Goal: Task Accomplishment & Management: Manage account settings

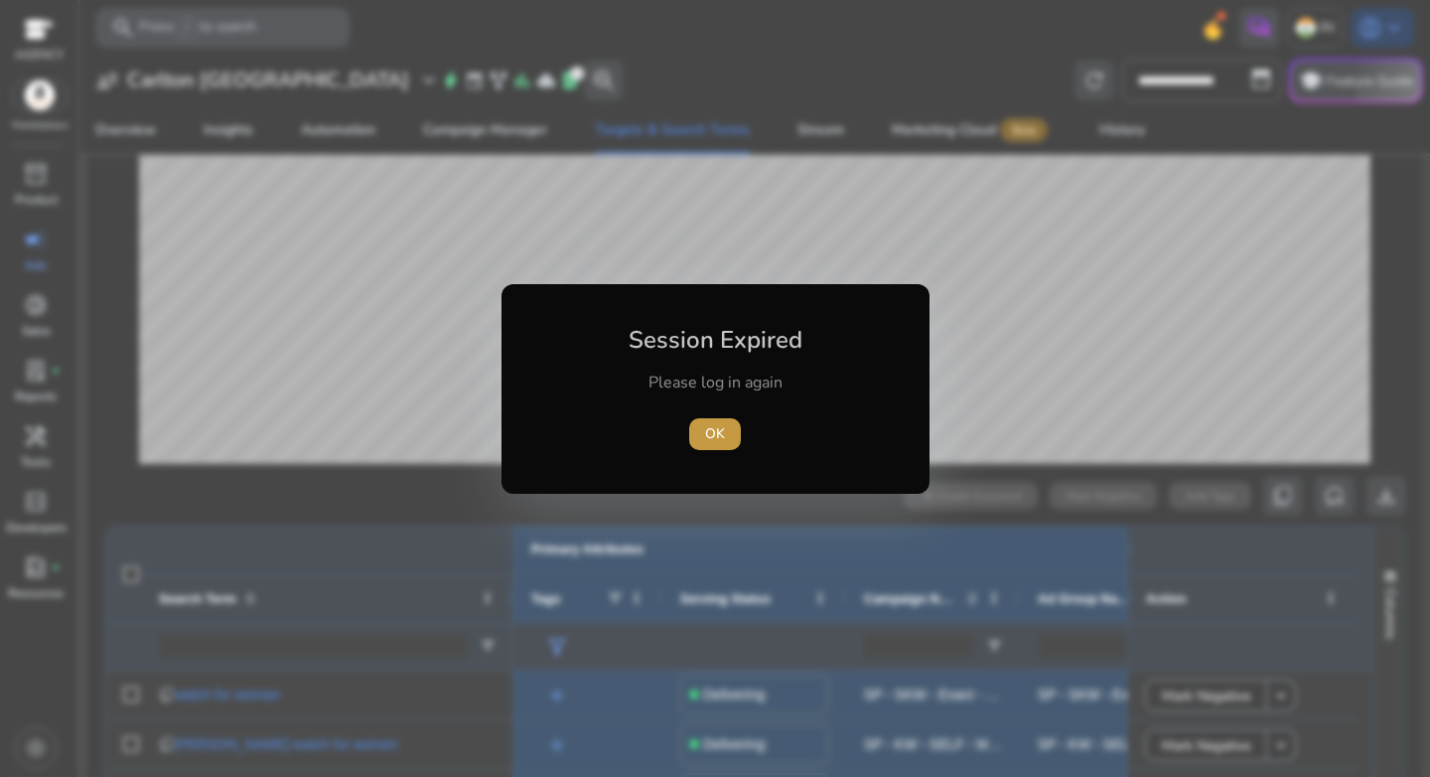
click at [708, 427] on span "OK" at bounding box center [715, 433] width 20 height 21
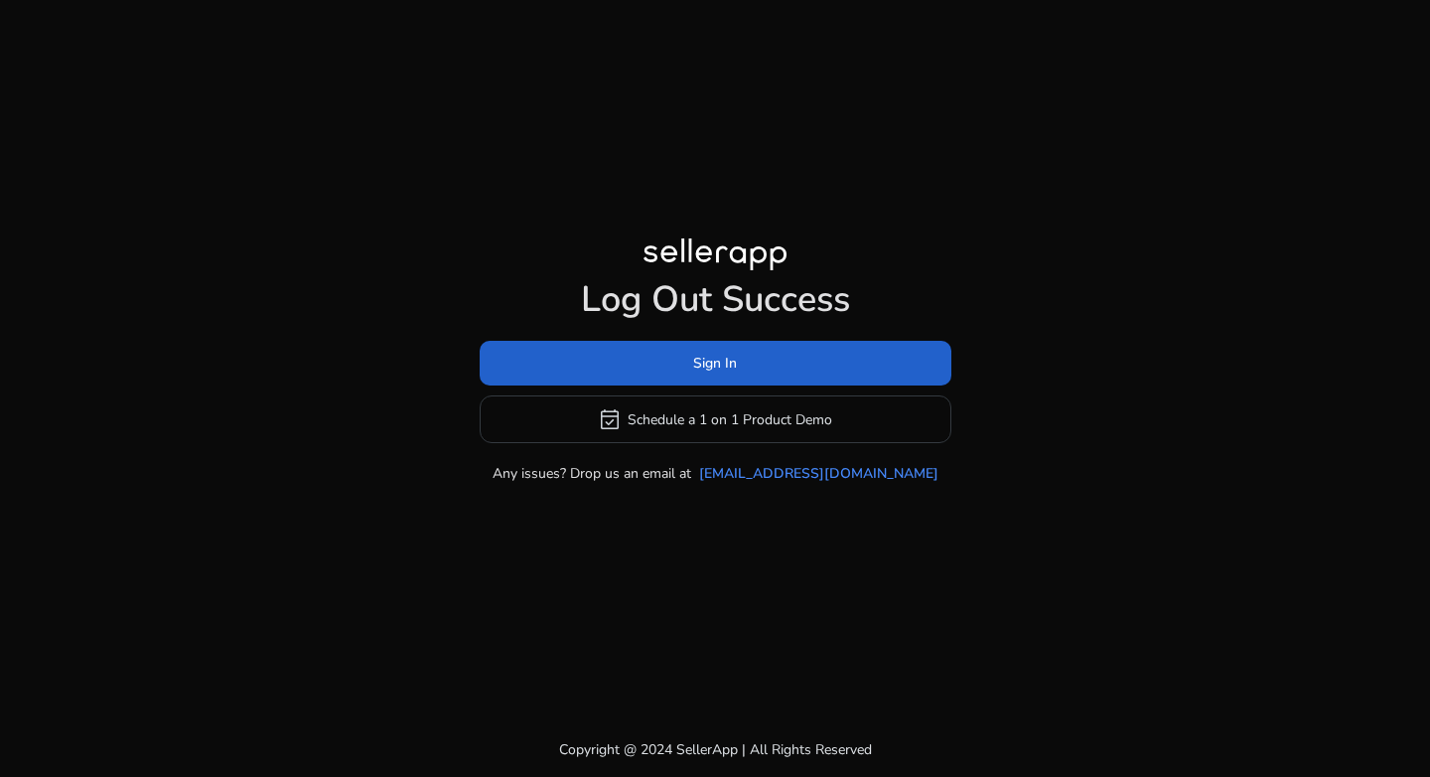
click at [664, 370] on span at bounding box center [716, 364] width 472 height 48
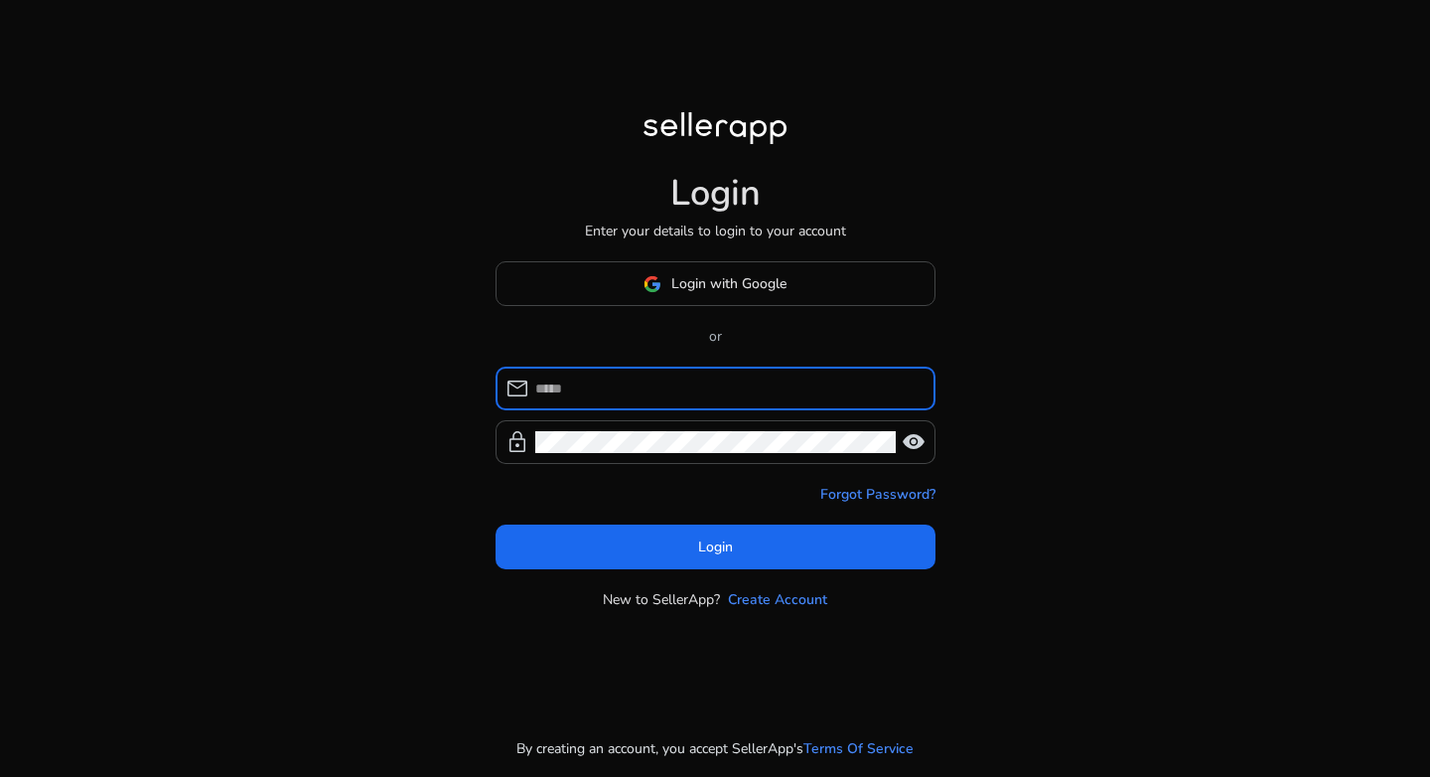
click at [671, 391] on input at bounding box center [727, 388] width 384 height 22
type input "**********"
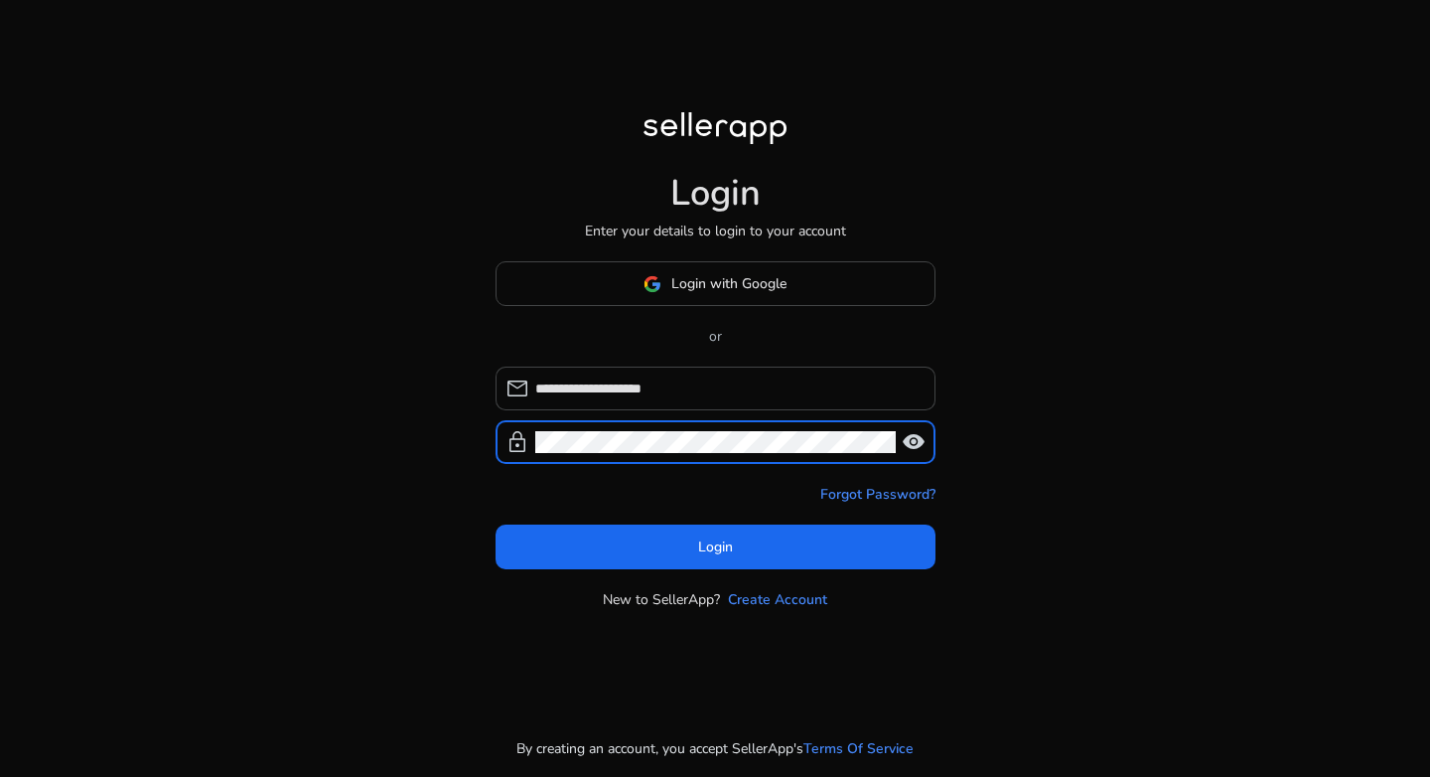
click button "Login" at bounding box center [716, 546] width 440 height 45
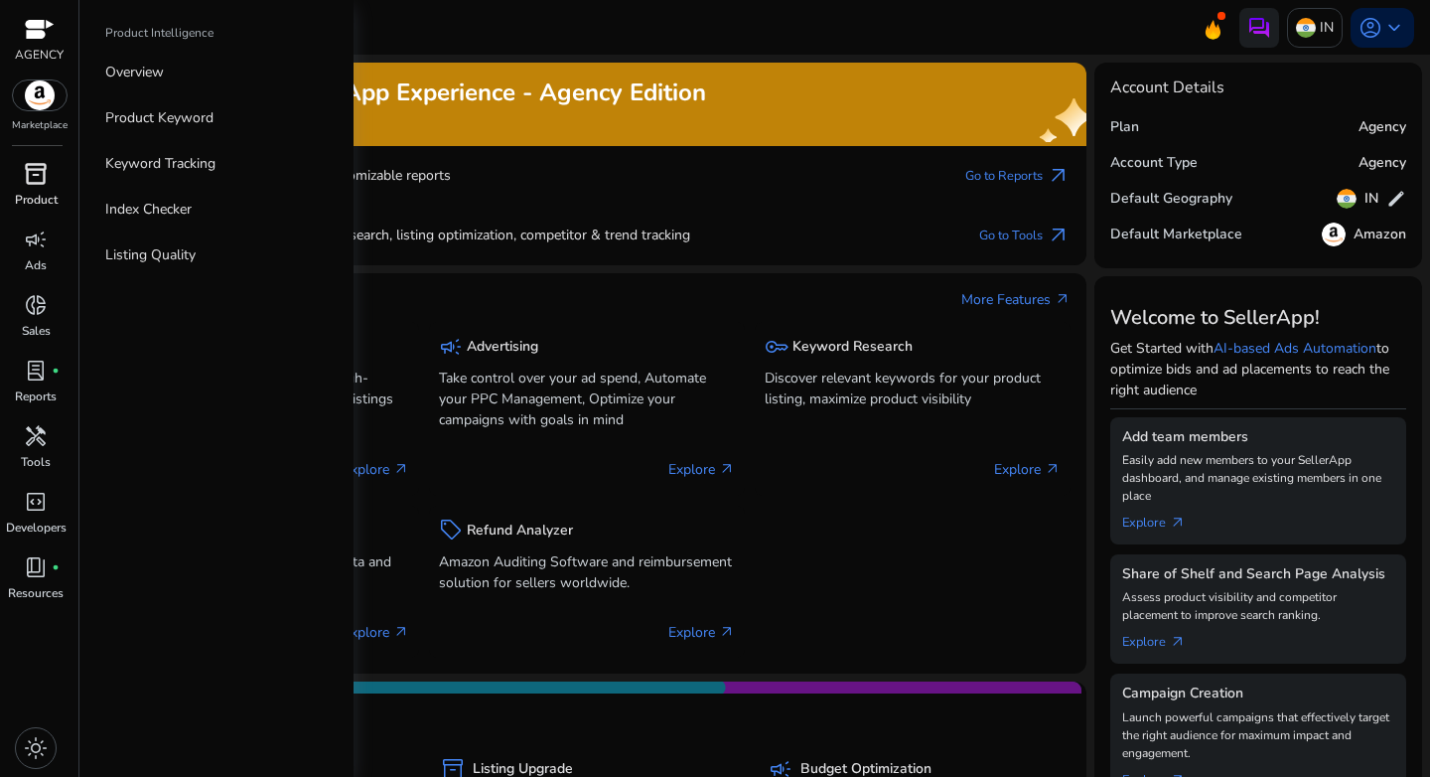
click at [19, 173] on div "inventory_2" at bounding box center [36, 174] width 56 height 32
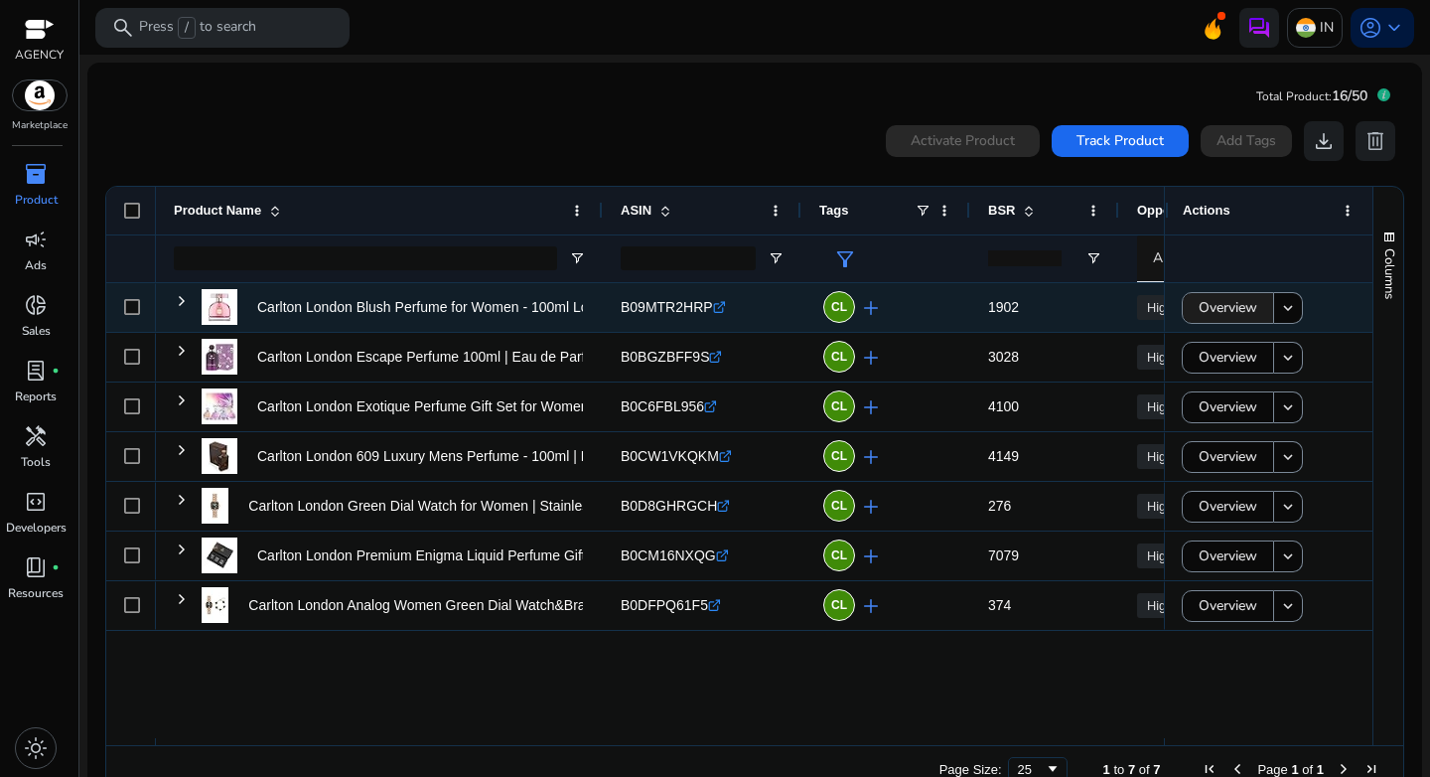
click at [1206, 311] on span "Overview" at bounding box center [1228, 307] width 59 height 41
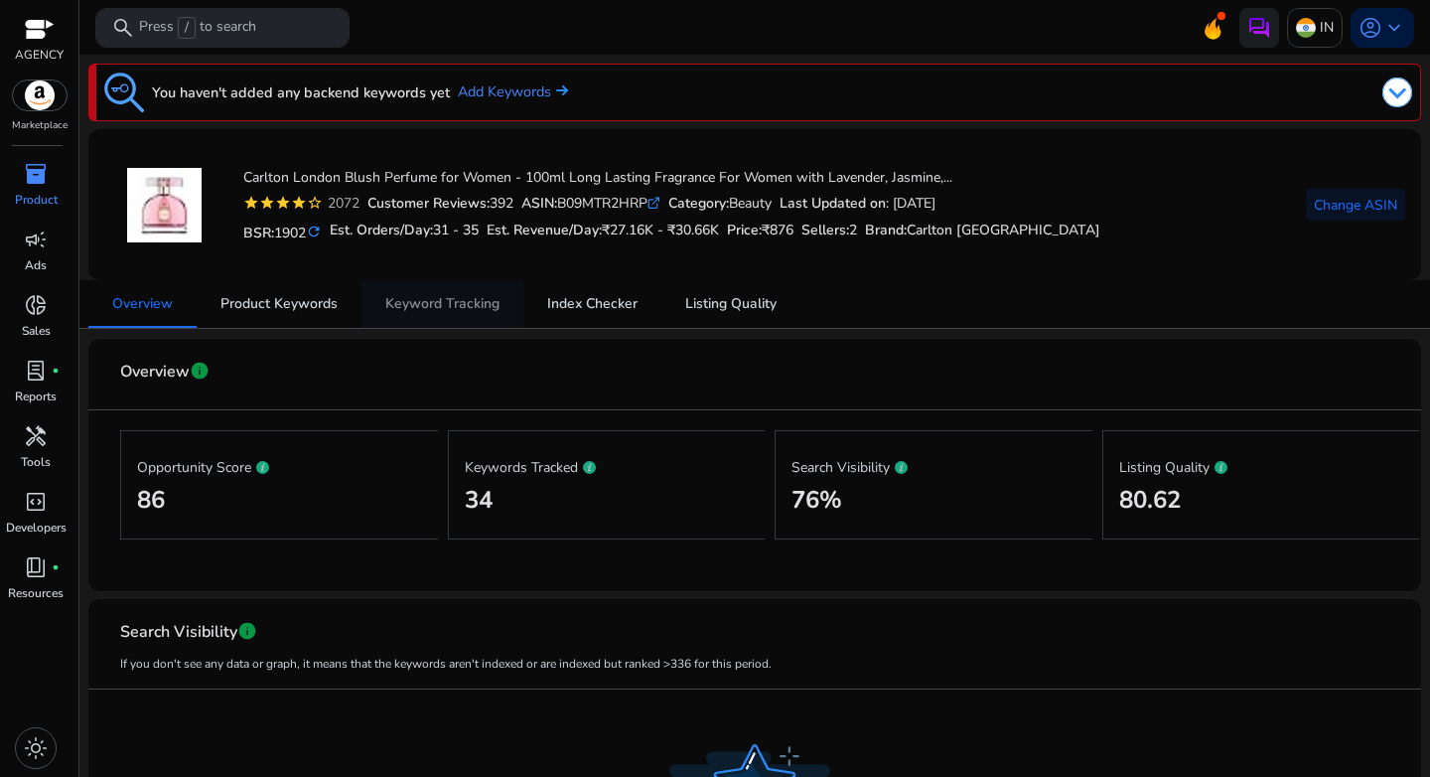
click at [500, 305] on link "Keyword Tracking" at bounding box center [443, 304] width 162 height 48
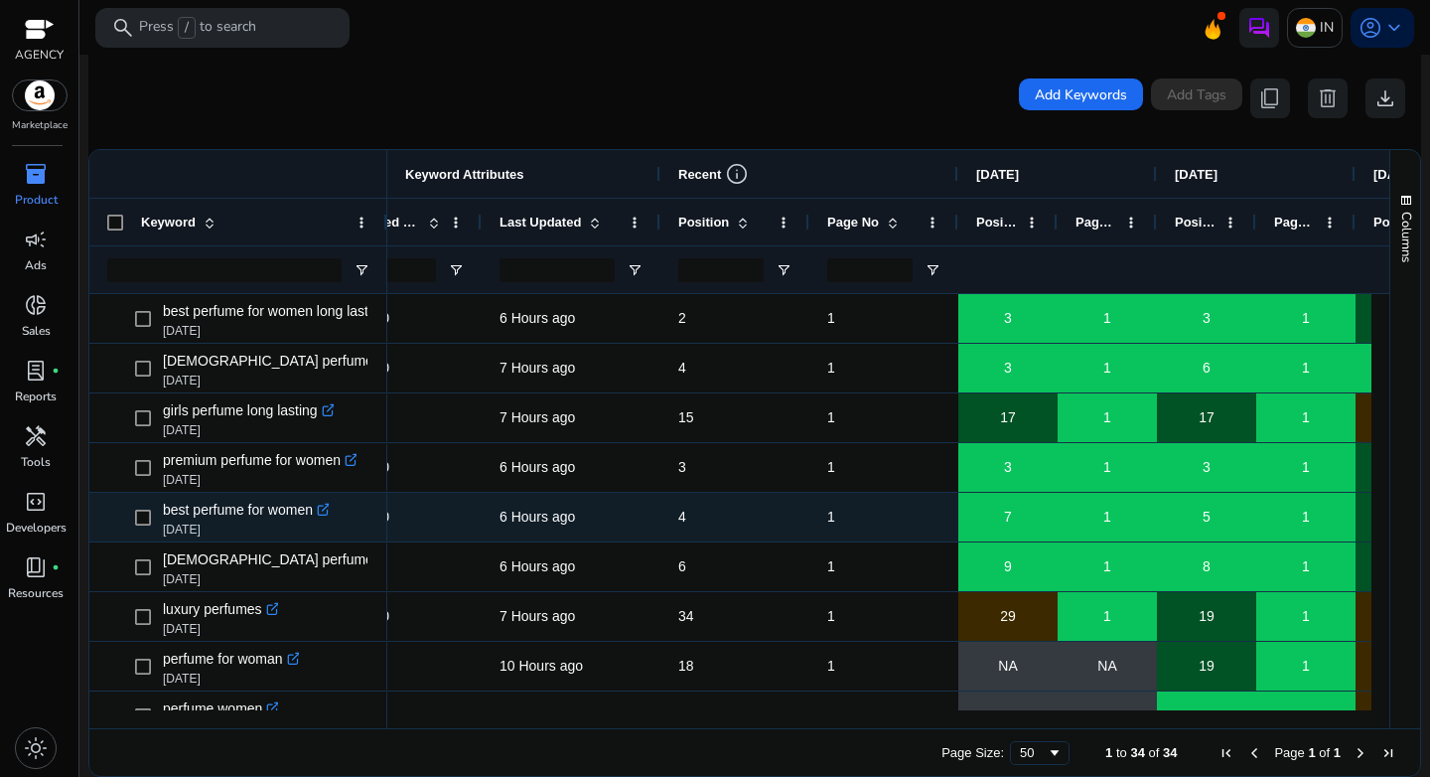
scroll to position [0, 663]
